Goal: Task Accomplishment & Management: Manage account settings

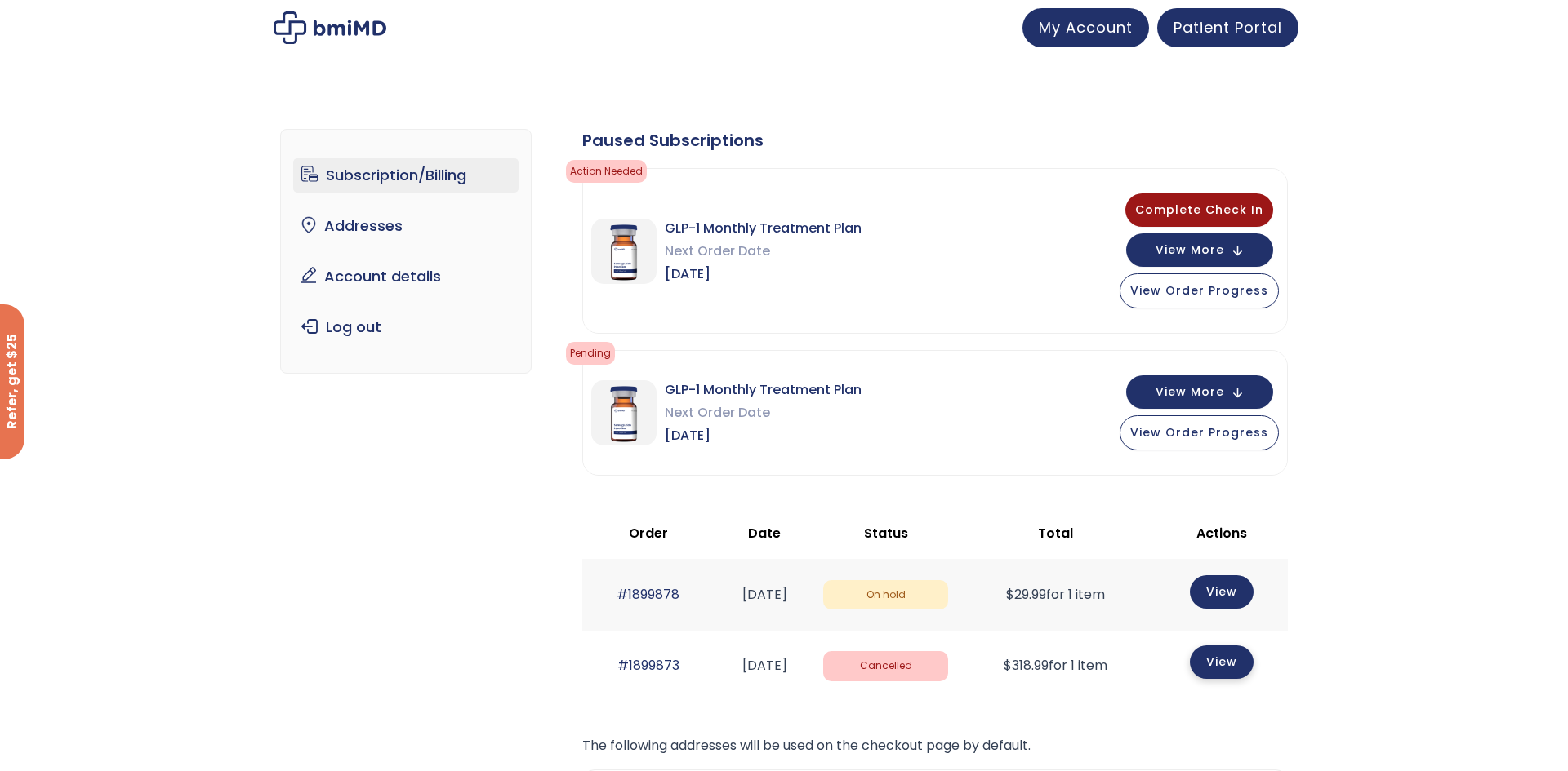
click at [1242, 669] on link "View" at bounding box center [1222, 662] width 64 height 34
click at [1192, 438] on span "View Order Progress" at bounding box center [1199, 431] width 138 height 16
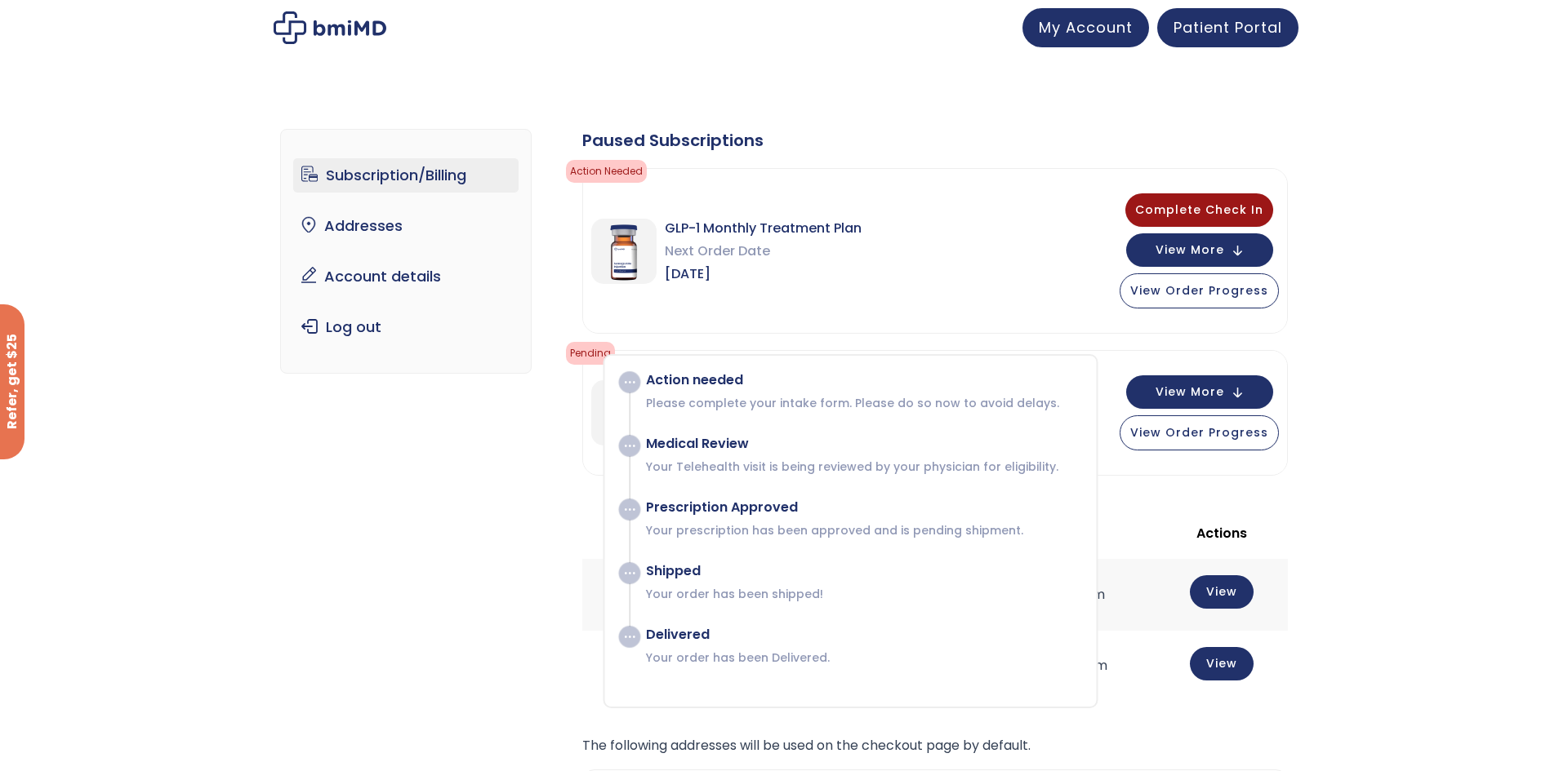
click at [493, 532] on div "Subscription/Billing bmiRewards Addresses Account details Submit a Review Log o…" at bounding box center [784, 565] width 1009 height 937
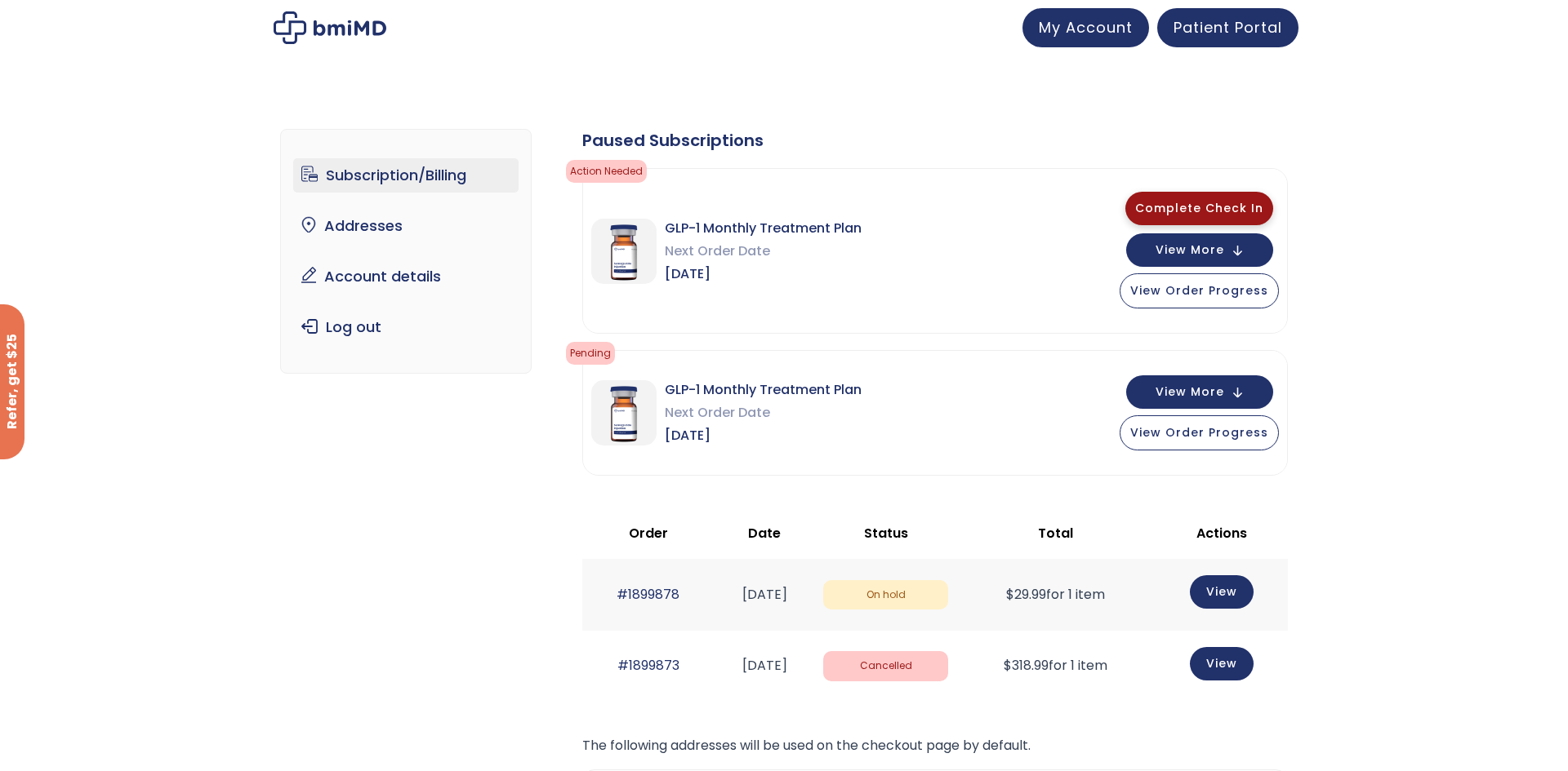
click at [1206, 214] on span "Complete Check In" at bounding box center [1199, 208] width 129 height 16
click at [1173, 235] on button "View More" at bounding box center [1200, 248] width 147 height 34
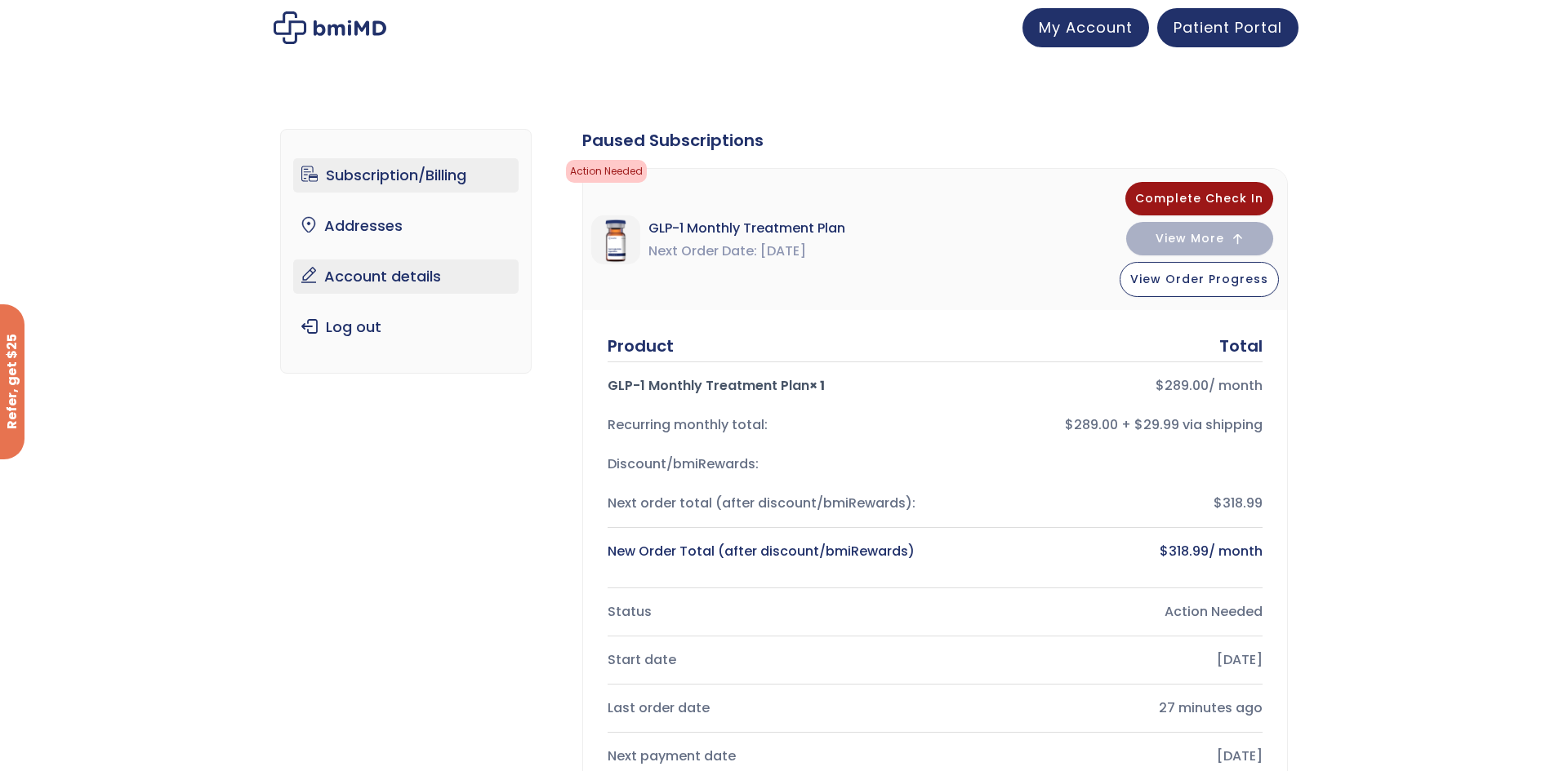
click at [339, 281] on link "Account details" at bounding box center [406, 277] width 226 height 34
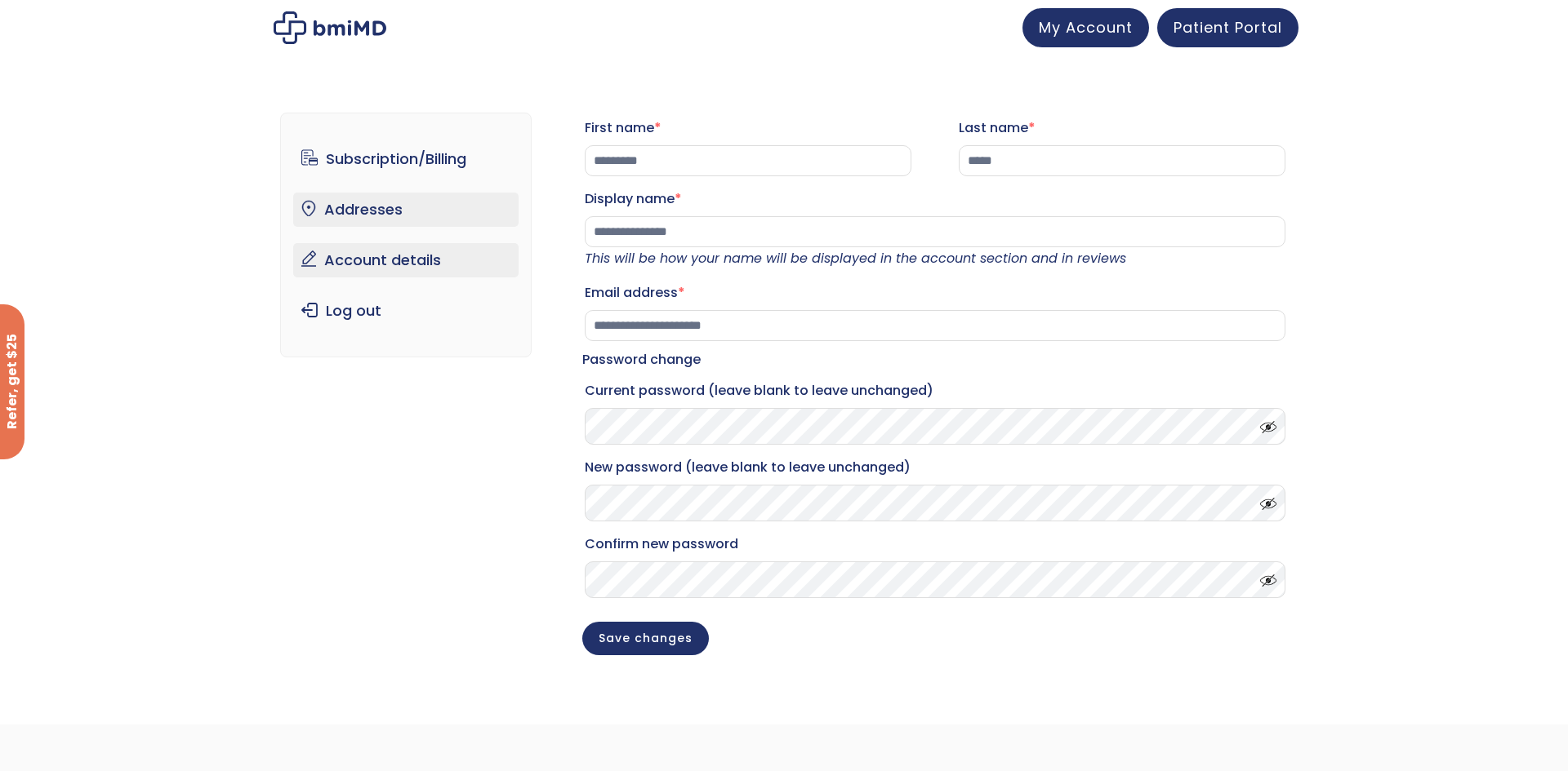
click at [339, 212] on link "Addresses" at bounding box center [406, 210] width 226 height 34
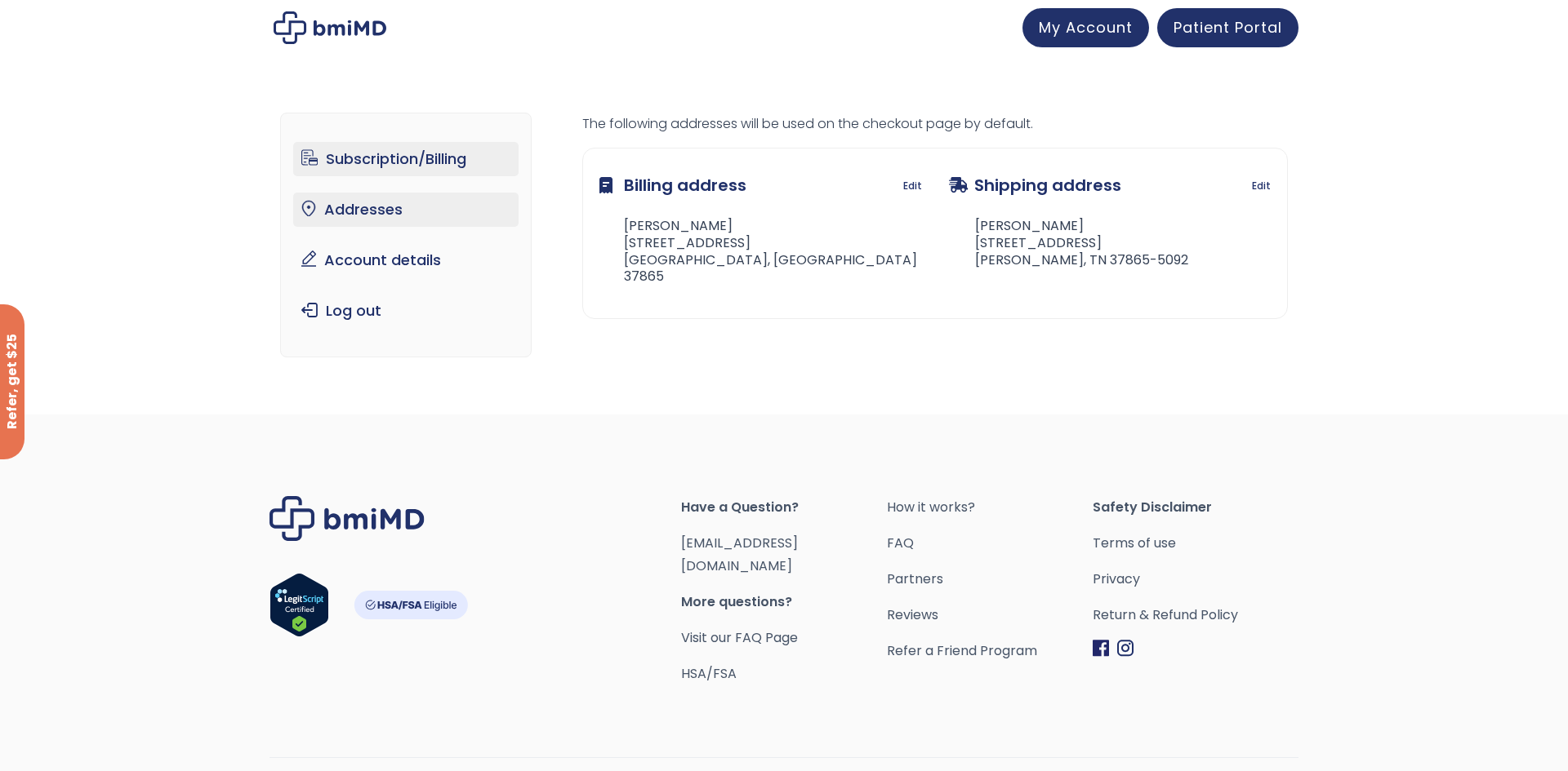
click at [397, 150] on link "Subscription/Billing" at bounding box center [406, 160] width 226 height 34
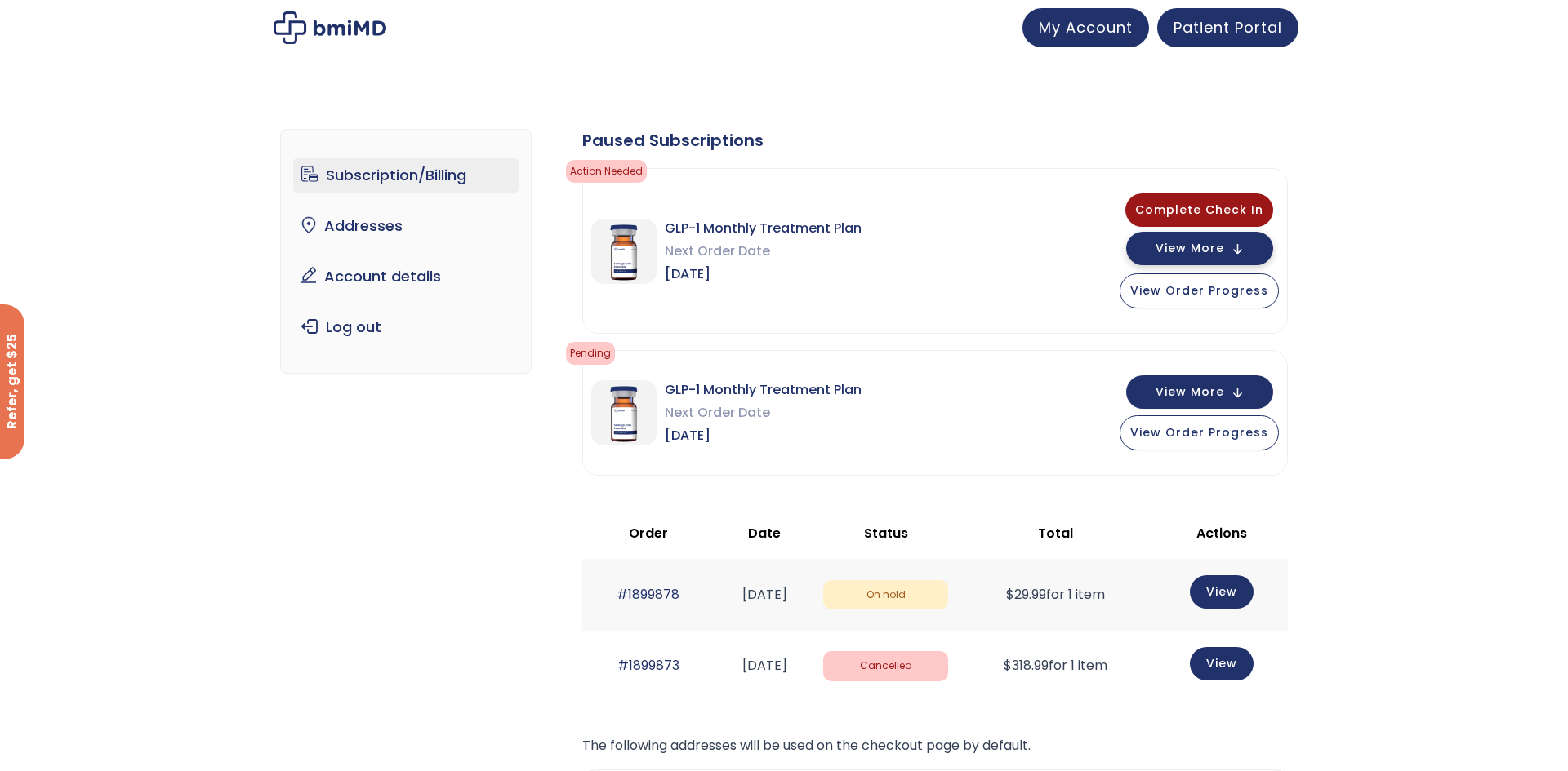
click at [1220, 250] on span "View More" at bounding box center [1190, 248] width 69 height 11
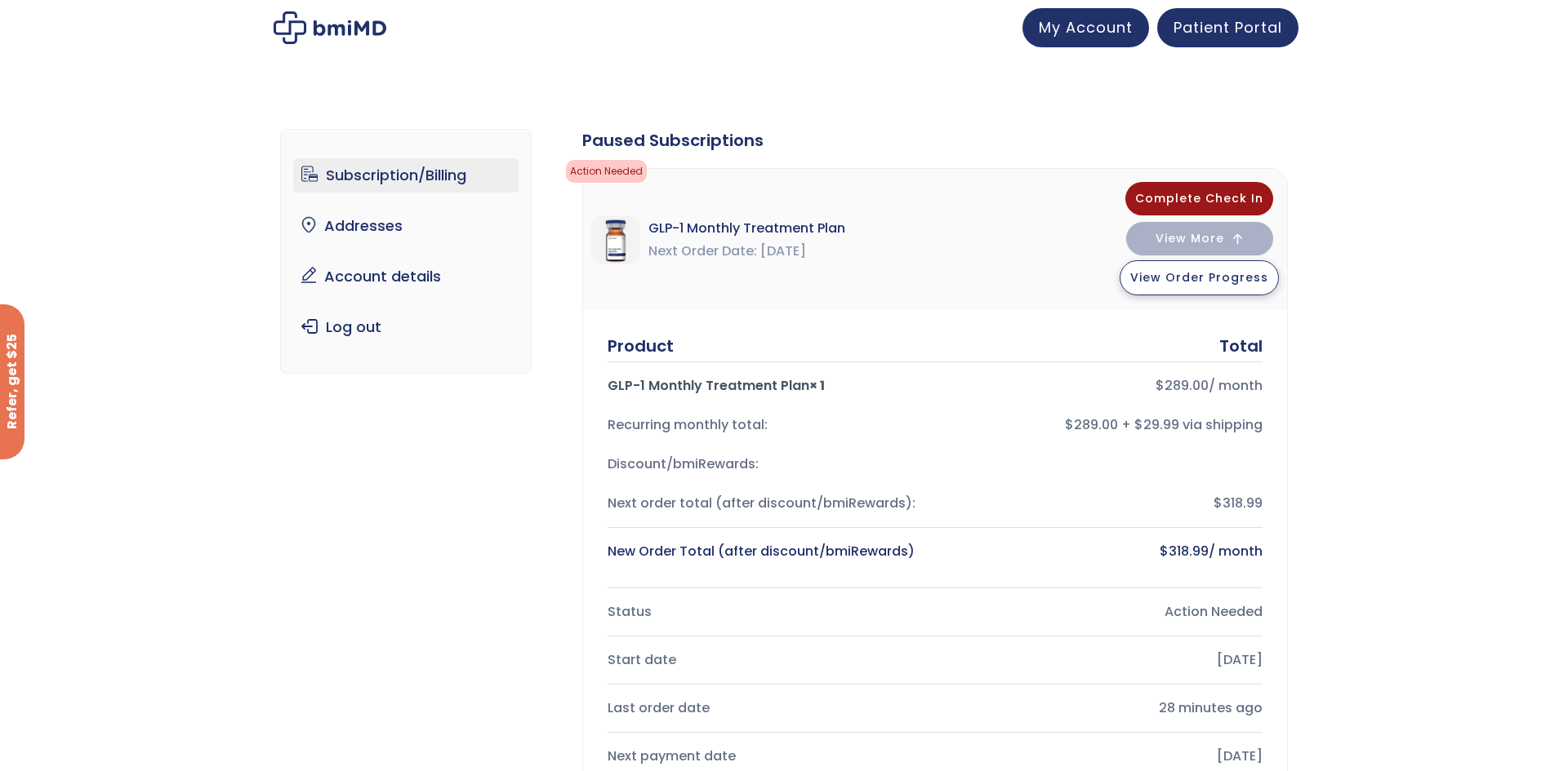
click at [1195, 281] on span "View Order Progress" at bounding box center [1199, 277] width 138 height 16
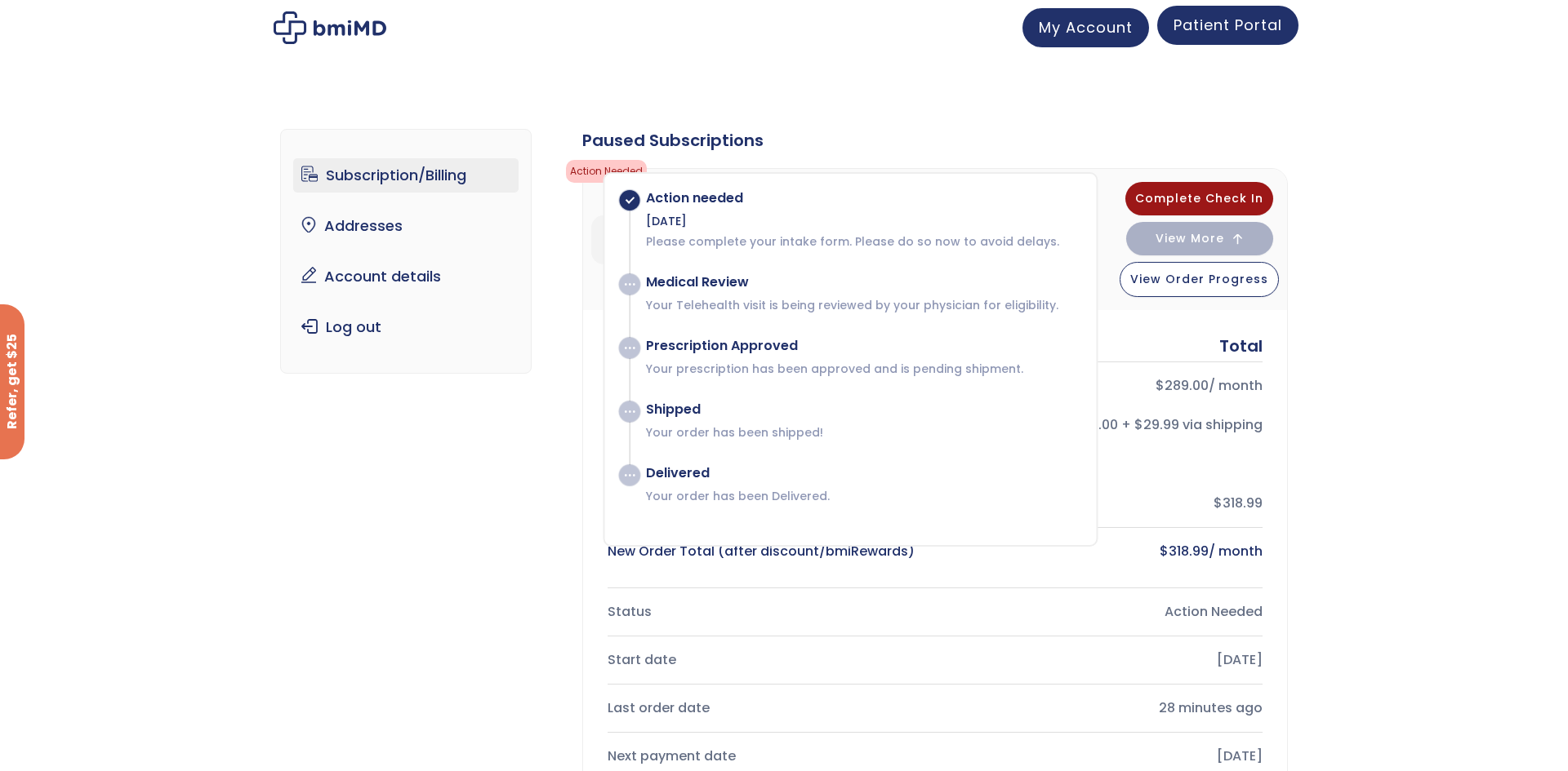
click at [1264, 27] on span "Patient Portal" at bounding box center [1227, 25] width 109 height 20
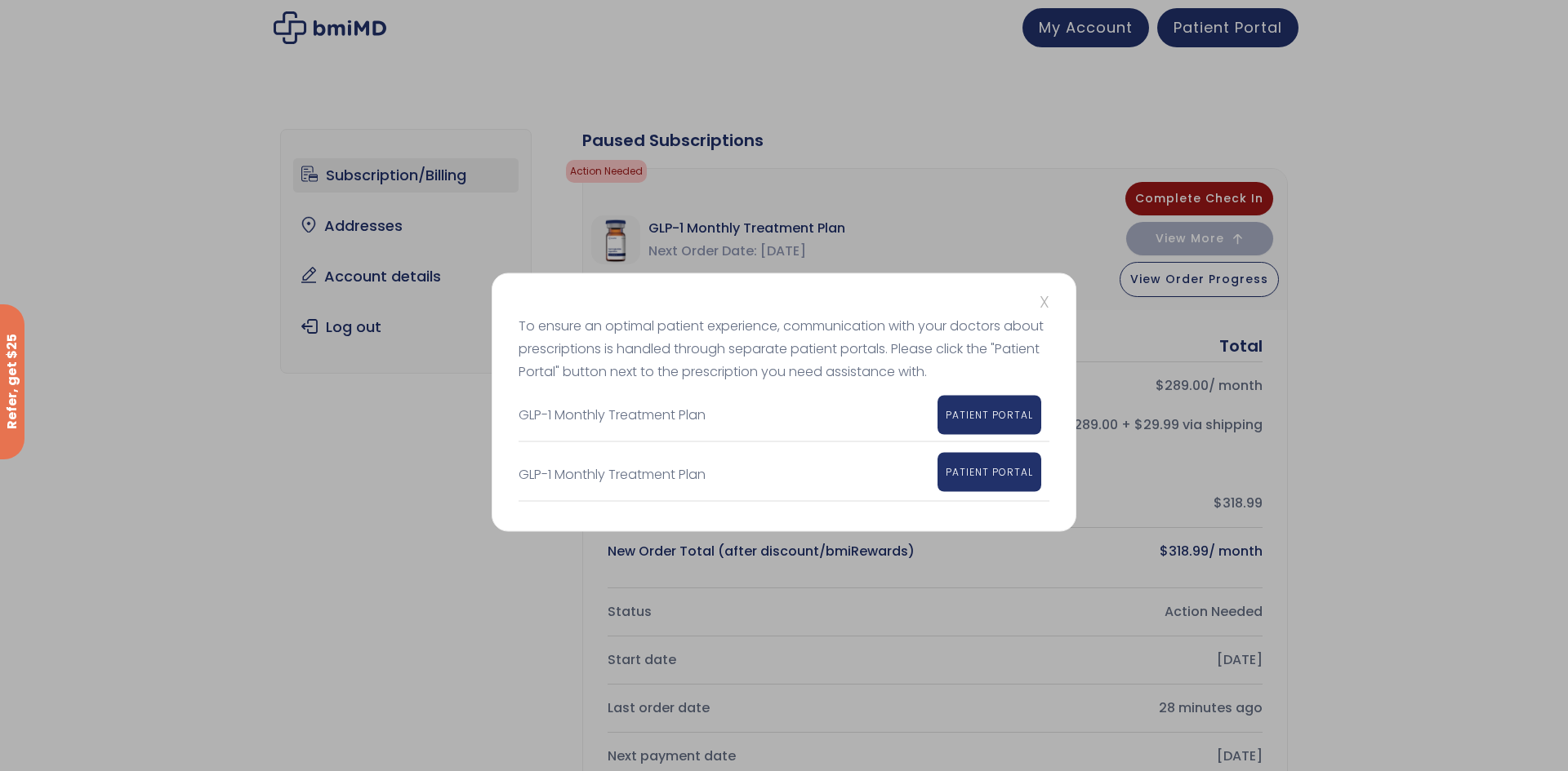
click at [969, 480] on link "PATIENT PORTAL" at bounding box center [989, 472] width 104 height 39
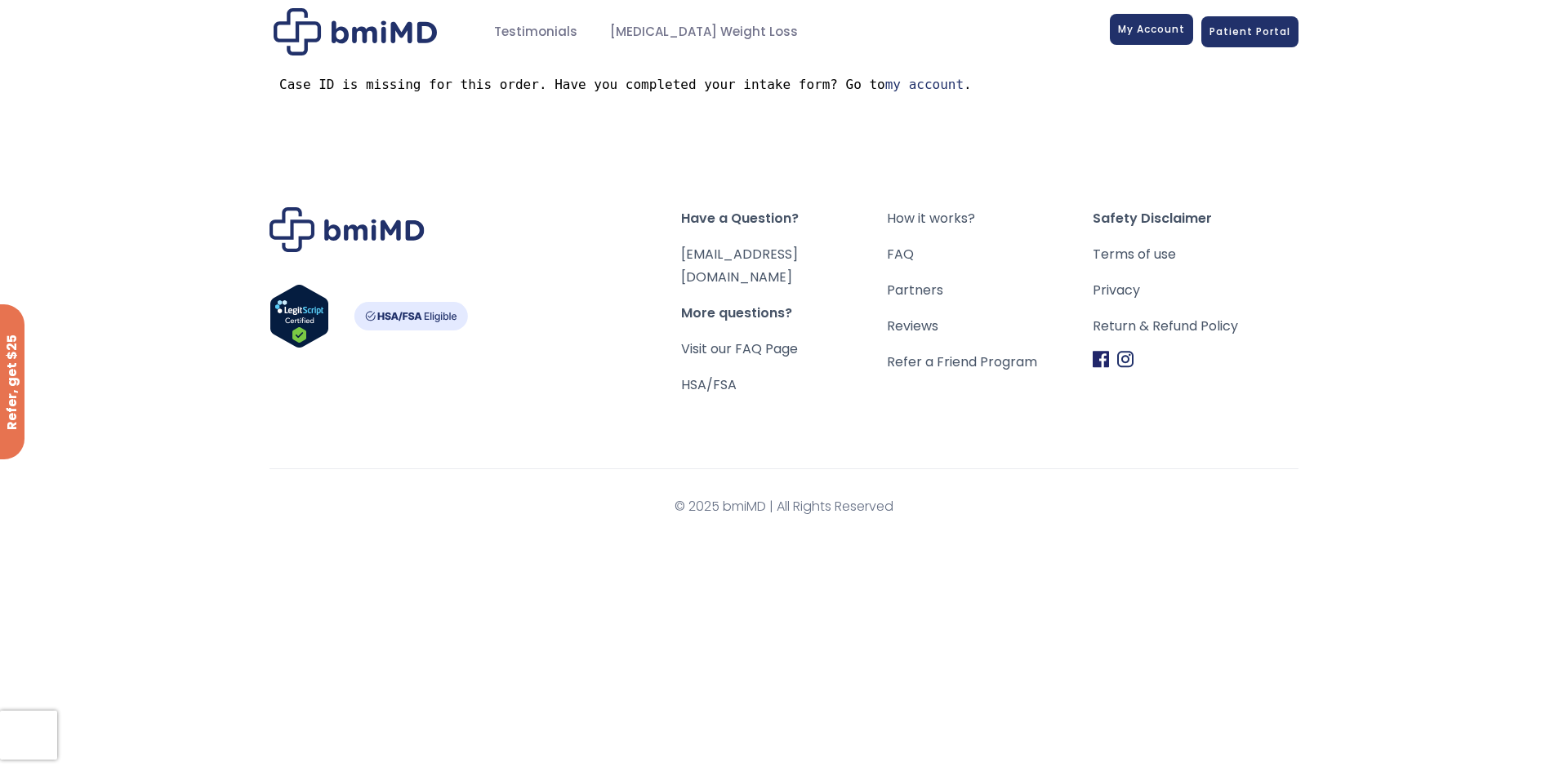
click at [1150, 25] on span "My Account" at bounding box center [1151, 29] width 67 height 14
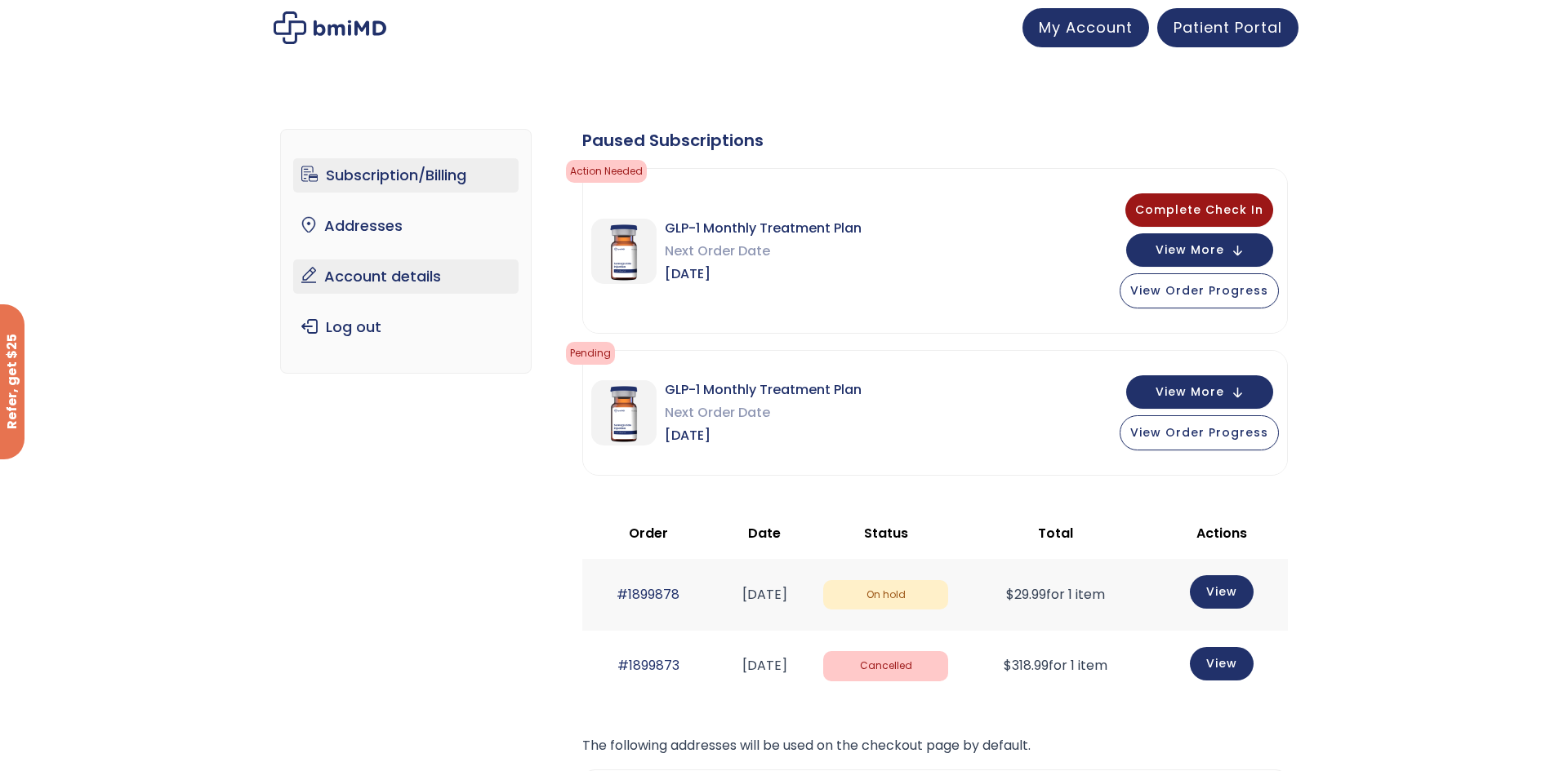
click at [355, 291] on link "Account details" at bounding box center [406, 277] width 226 height 34
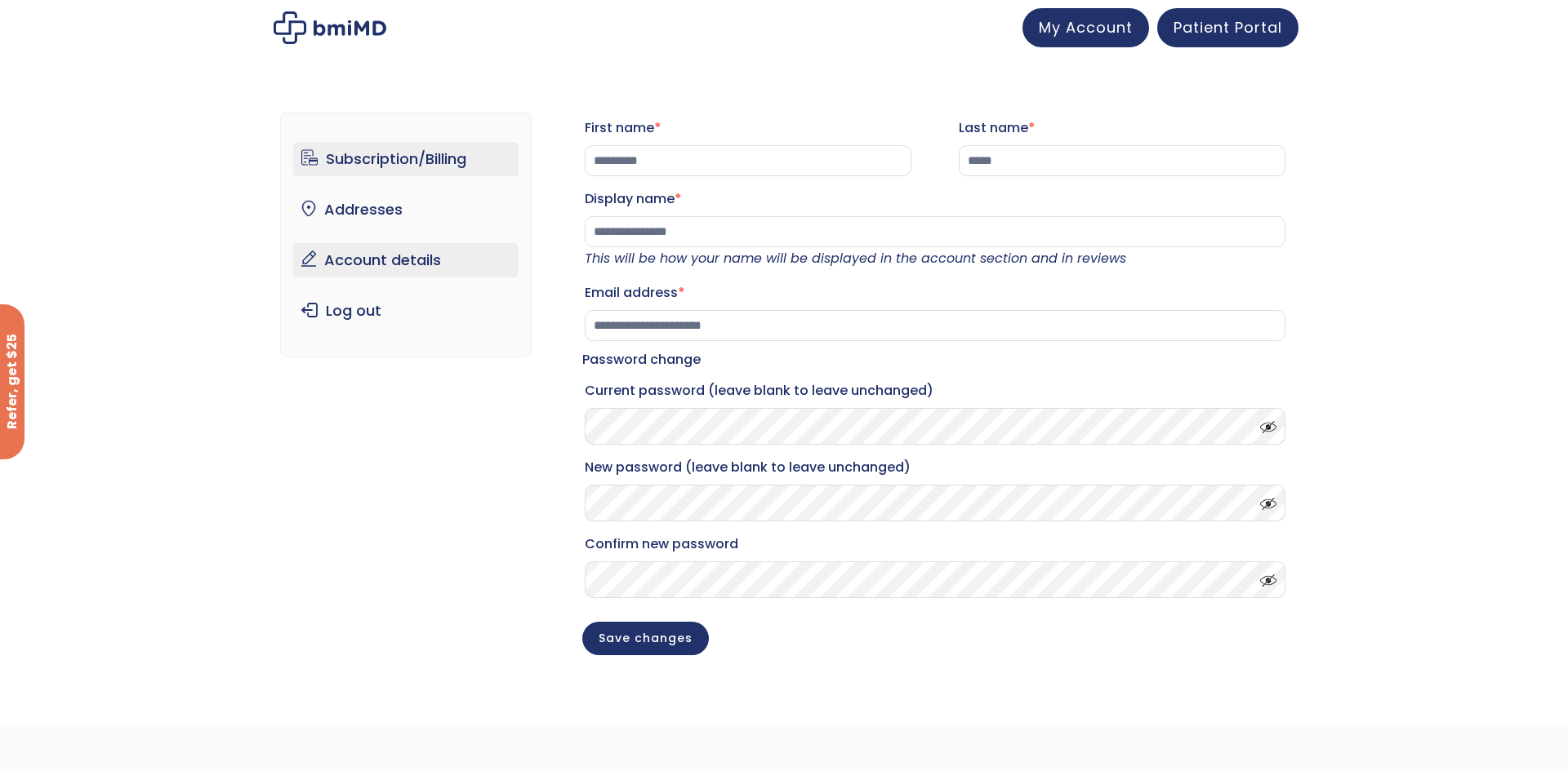
click at [395, 173] on link "Subscription/Billing" at bounding box center [406, 160] width 226 height 34
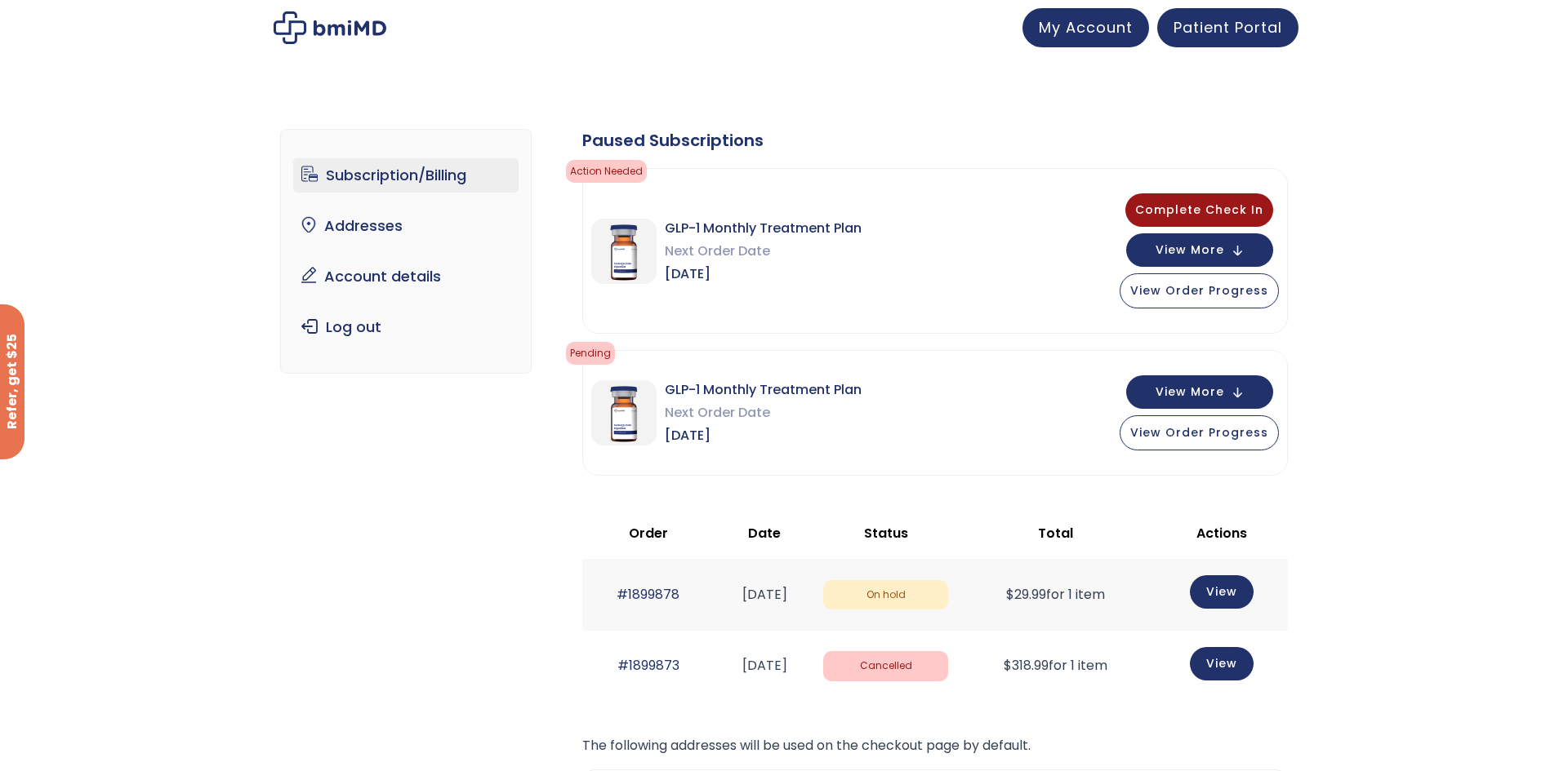
click at [125, 80] on div "Subscription/Billing bmiRewards Addresses Account details Submit a Review Log o…" at bounding box center [784, 575] width 1568 height 1007
click at [370, 268] on link "Account details" at bounding box center [406, 277] width 226 height 34
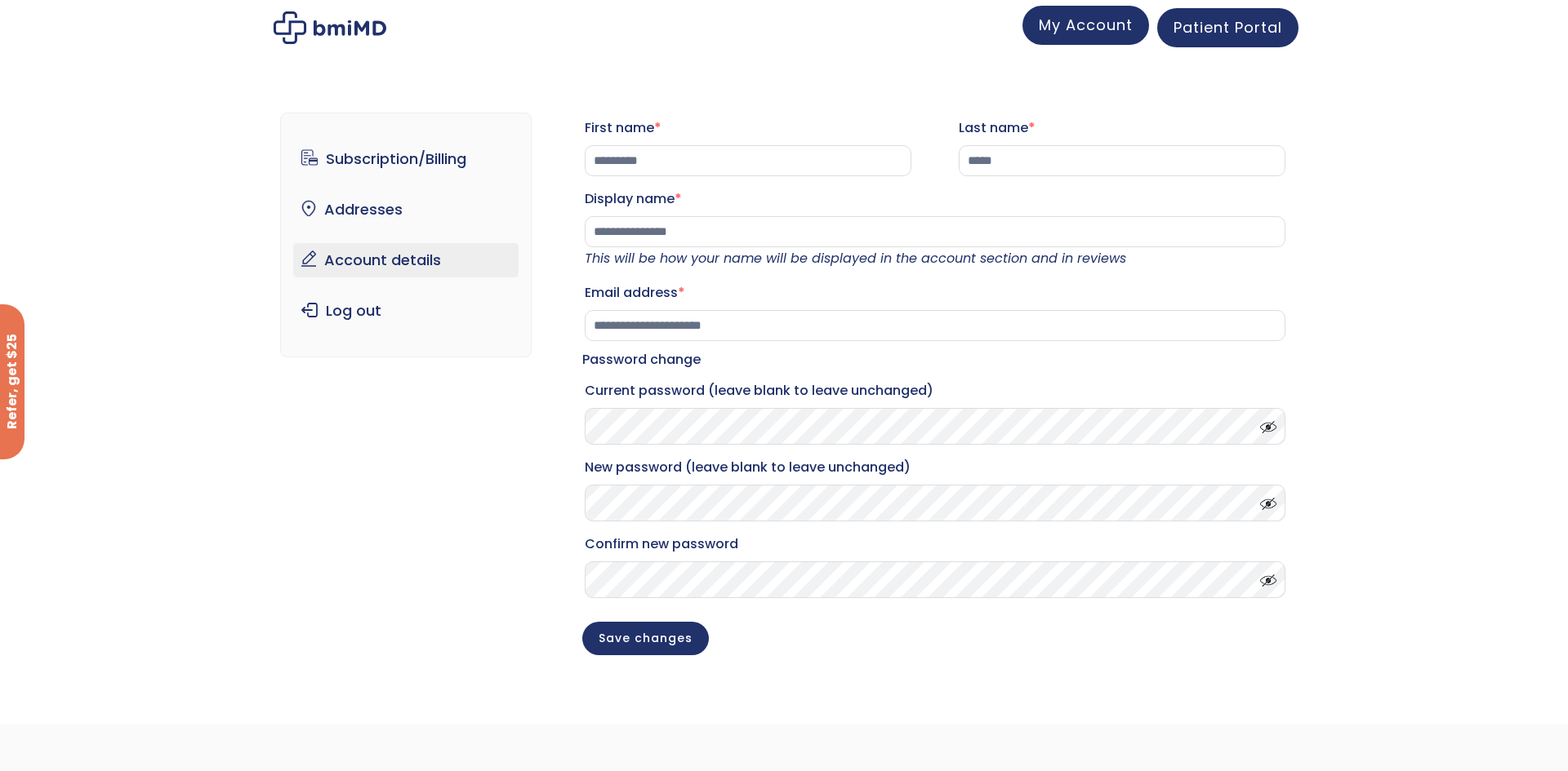
click at [1091, 34] on span "My Account" at bounding box center [1086, 25] width 94 height 20
